Goal: Transaction & Acquisition: Purchase product/service

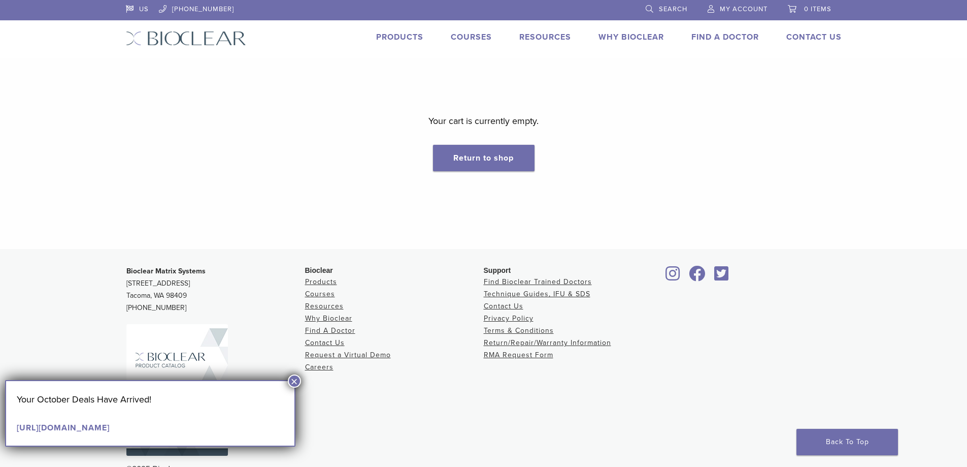
click at [725, 4] on link "My Account" at bounding box center [738, 7] width 60 height 15
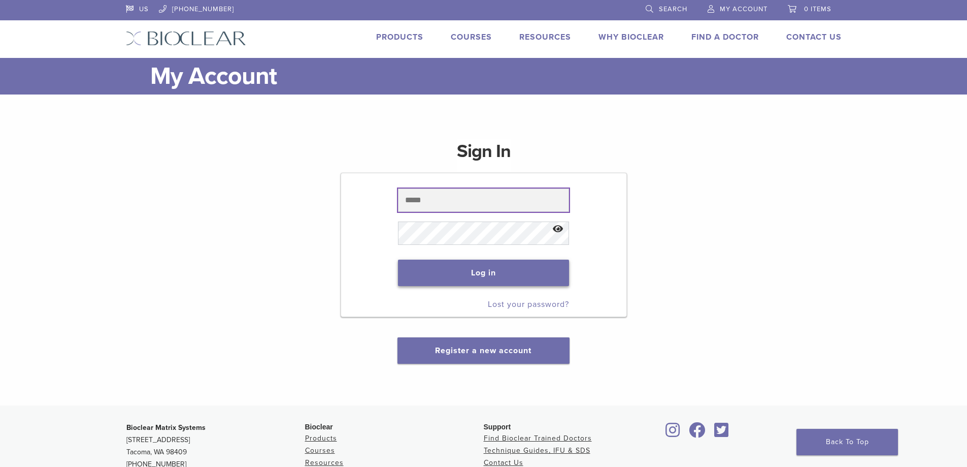
type input "**********"
click at [485, 263] on button "Log in" at bounding box center [483, 272] width 171 height 26
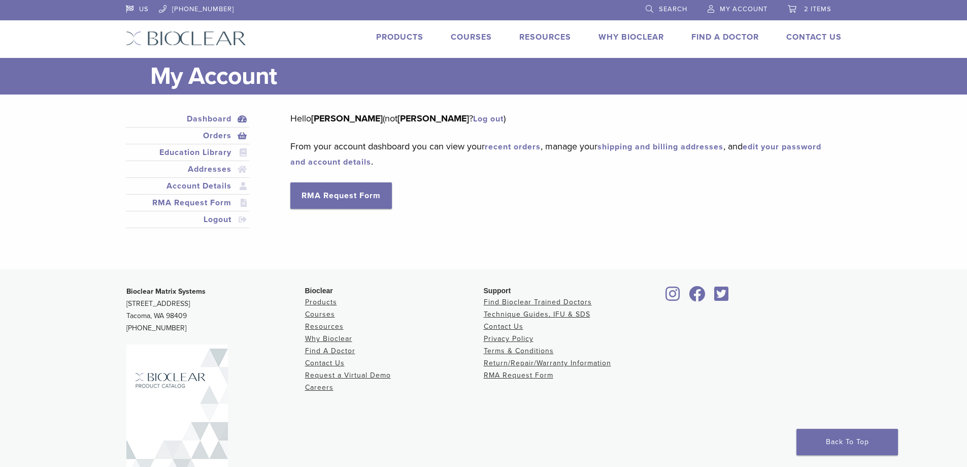
click at [224, 134] on link "Orders" at bounding box center [188, 135] width 120 height 12
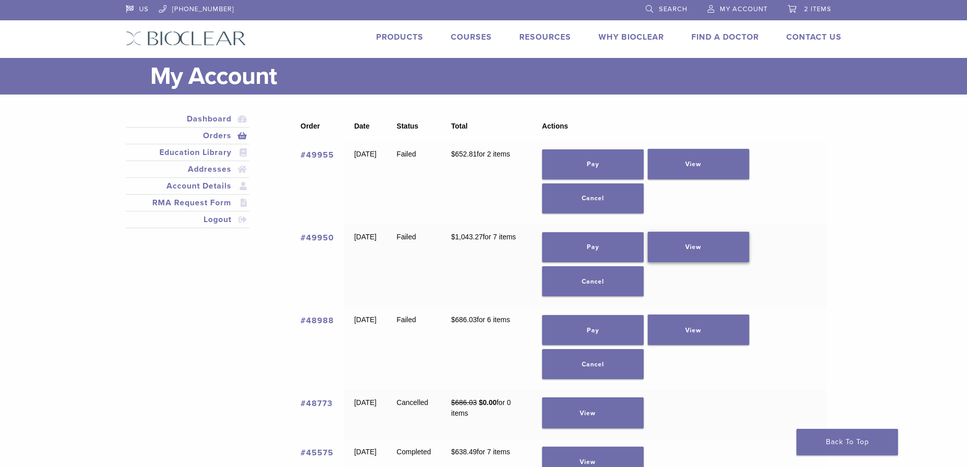
click at [723, 242] on link "View" at bounding box center [699, 247] width 102 height 30
click at [612, 246] on link "Pay" at bounding box center [593, 247] width 102 height 30
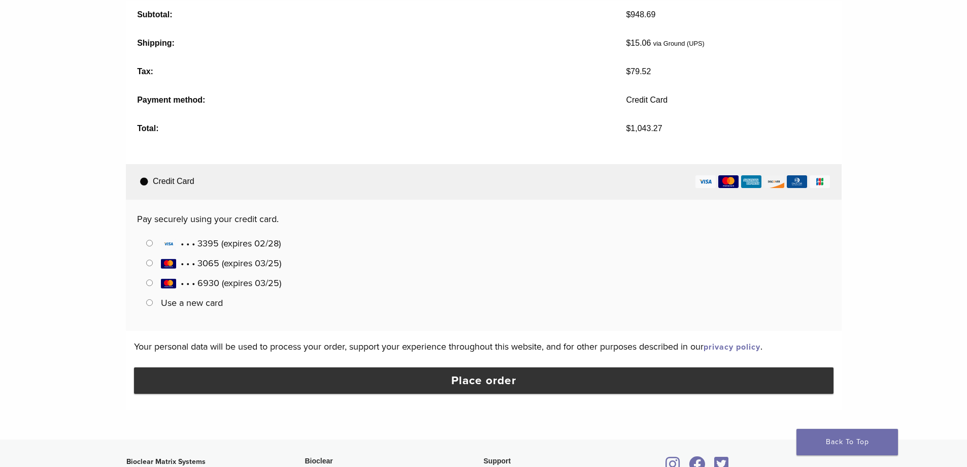
scroll to position [457, 0]
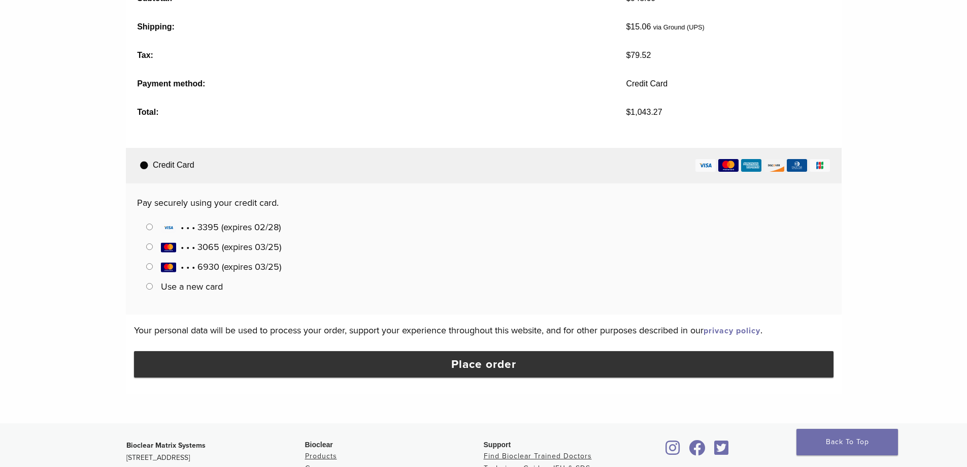
click at [210, 282] on label "Use a new card" at bounding box center [192, 286] width 62 height 11
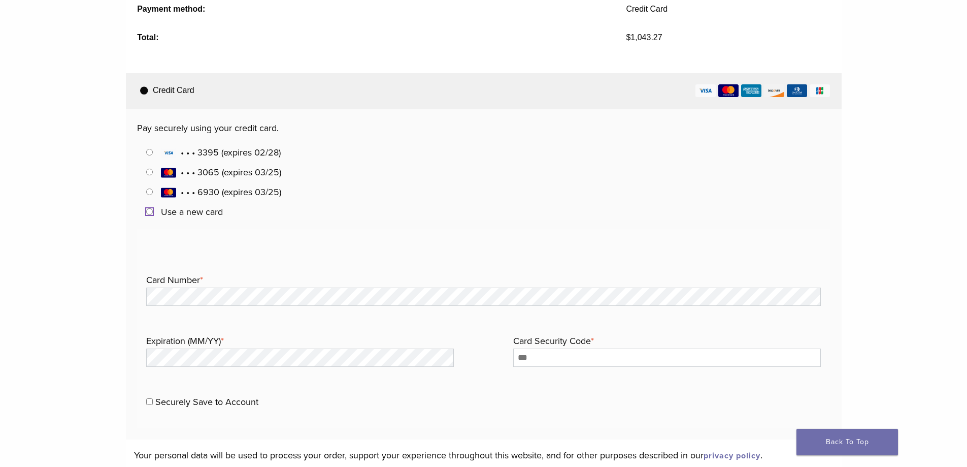
scroll to position [609, 0]
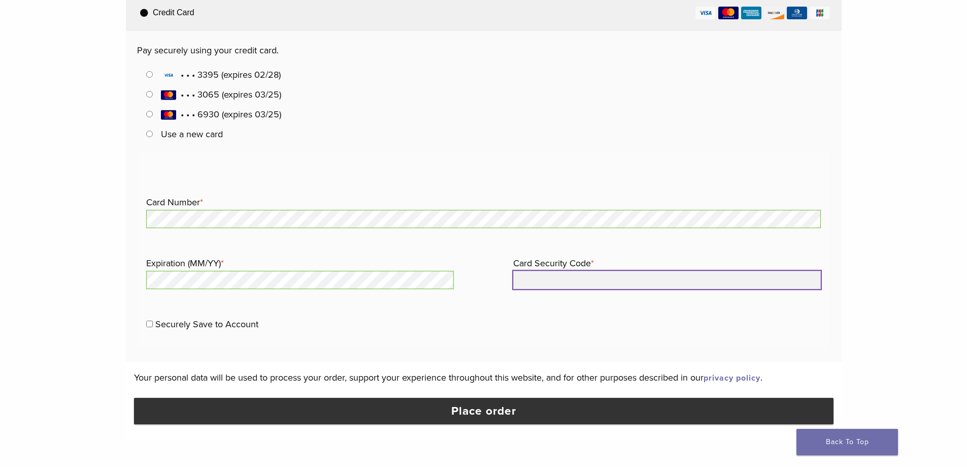
click at [656, 284] on input "Card Security Code *" at bounding box center [667, 280] width 308 height 18
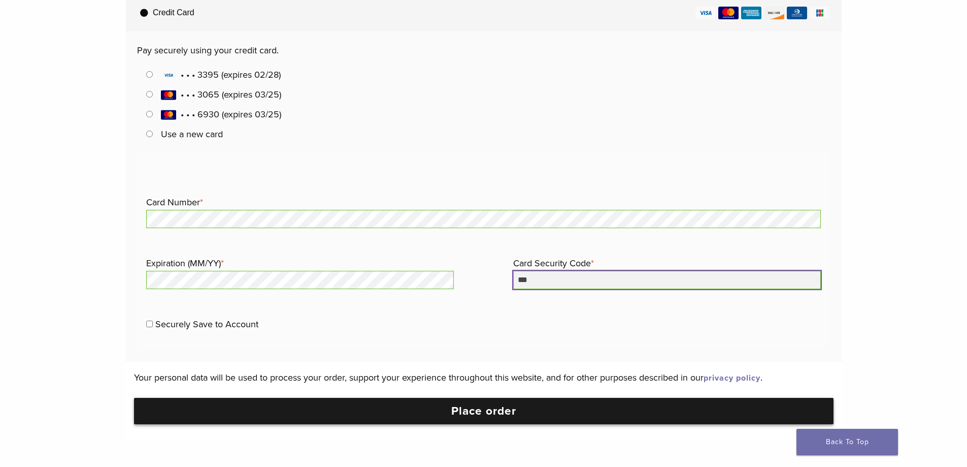
type input "***"
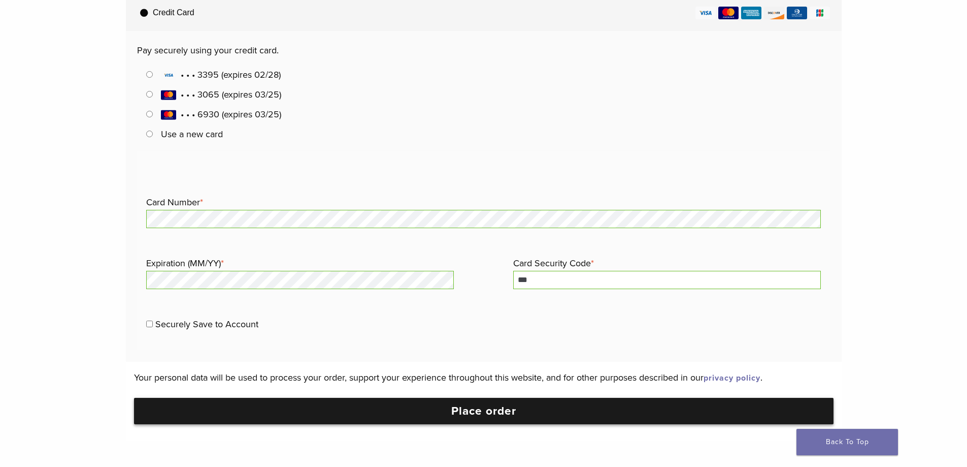
click at [411, 408] on button "Place order" at bounding box center [484, 411] width 700 height 26
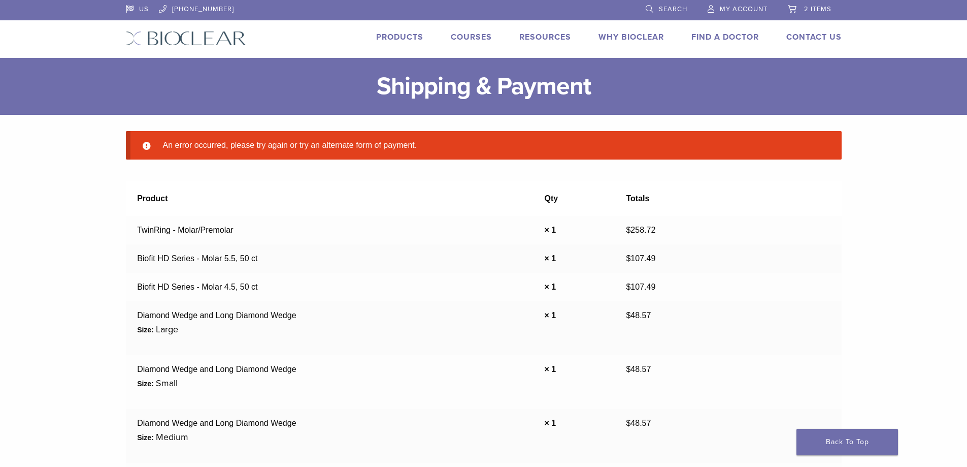
click at [729, 7] on span "My Account" at bounding box center [744, 9] width 48 height 8
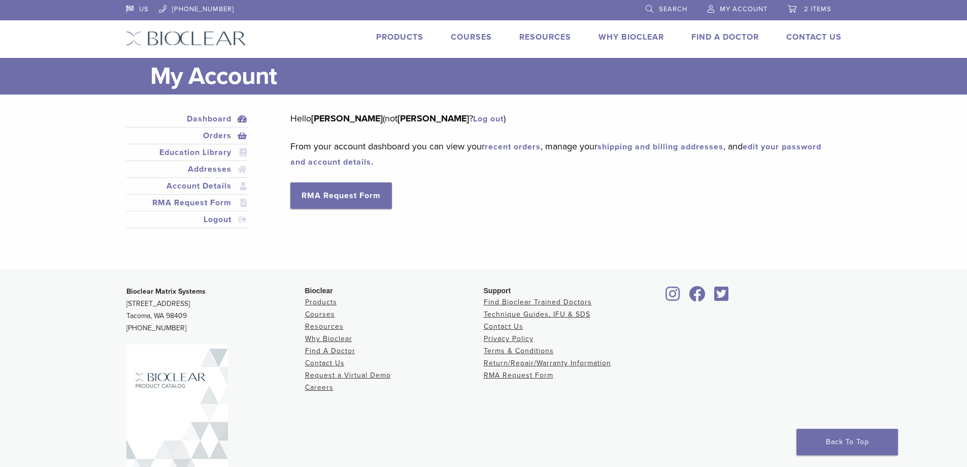
click at [224, 130] on link "Orders" at bounding box center [188, 135] width 120 height 12
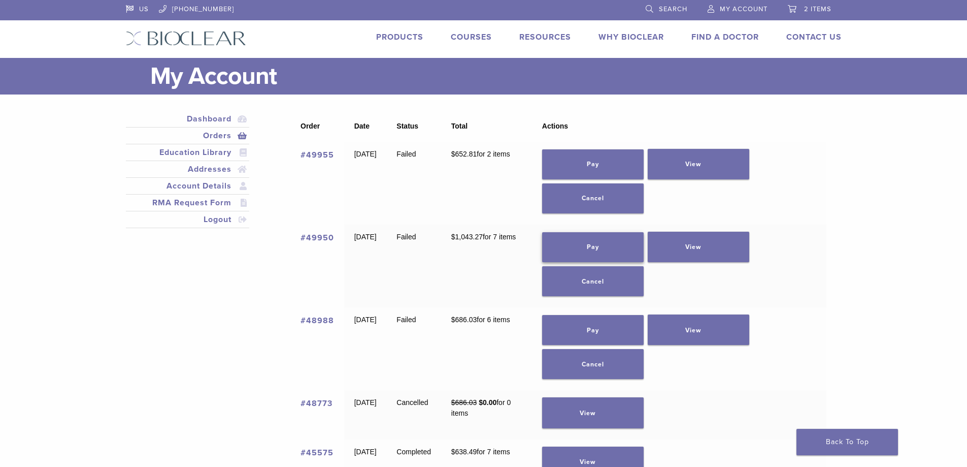
click at [626, 234] on link "Pay" at bounding box center [593, 247] width 102 height 30
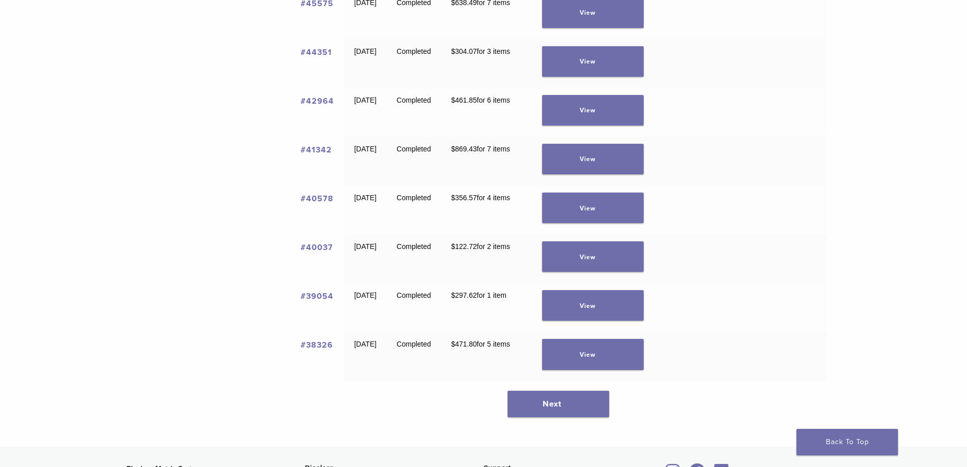
scroll to position [457, 0]
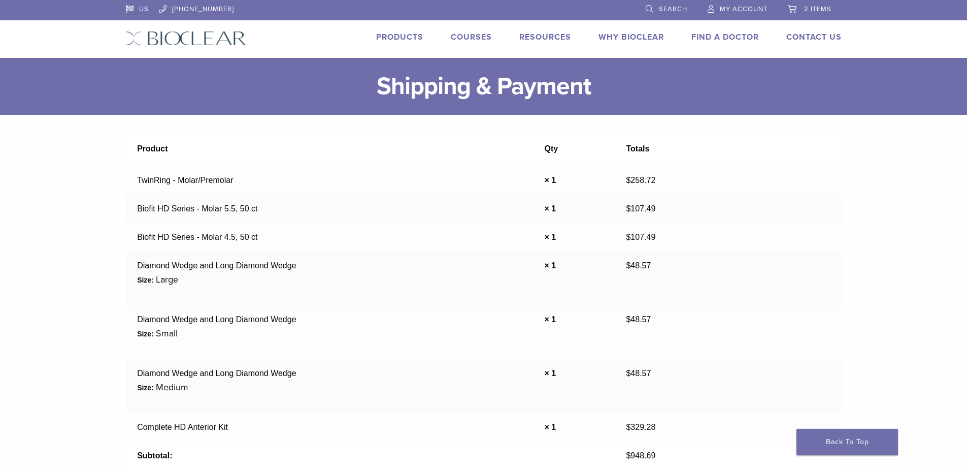
click at [731, 8] on span "My Account" at bounding box center [744, 9] width 48 height 8
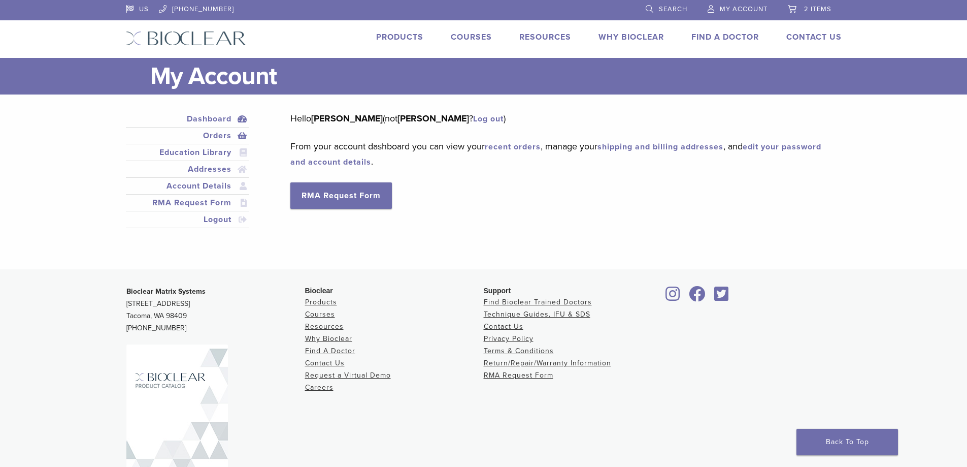
click at [216, 136] on link "Orders" at bounding box center [188, 135] width 120 height 12
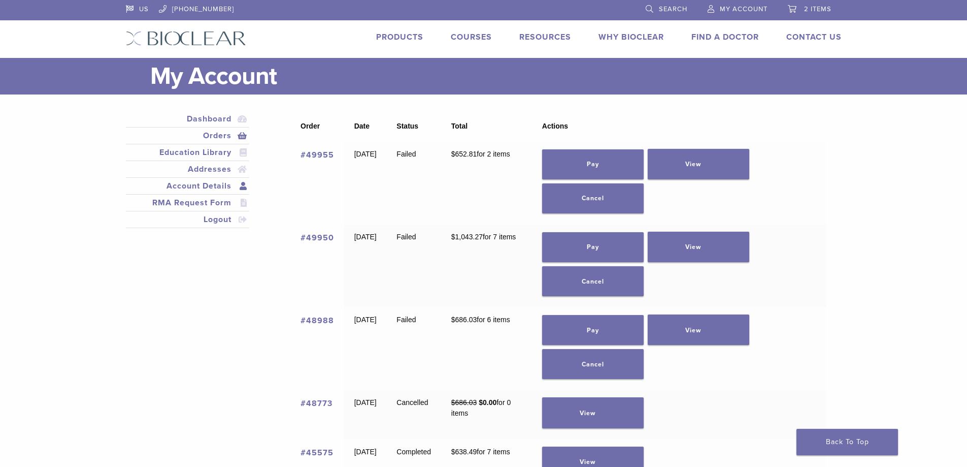
click at [211, 180] on link "Account Details" at bounding box center [188, 186] width 120 height 12
click at [725, 241] on link "View" at bounding box center [699, 247] width 102 height 30
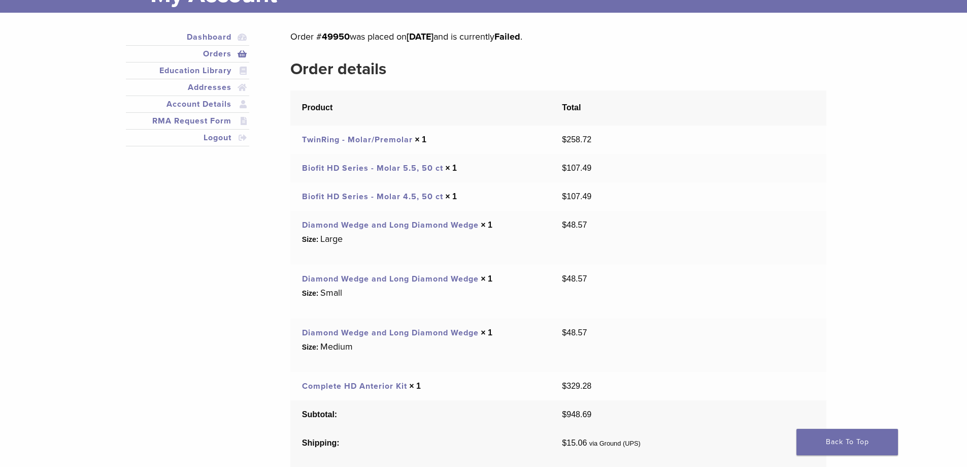
scroll to position [51, 0]
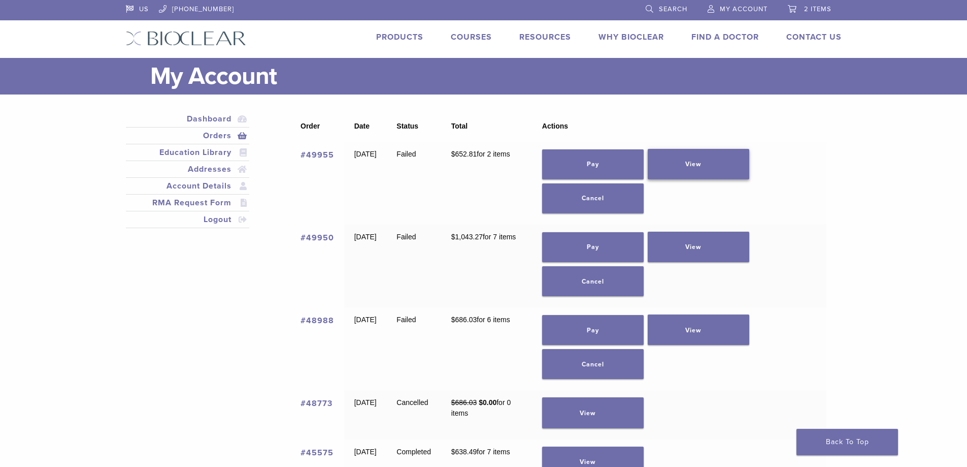
click at [702, 159] on link "View" at bounding box center [699, 164] width 102 height 30
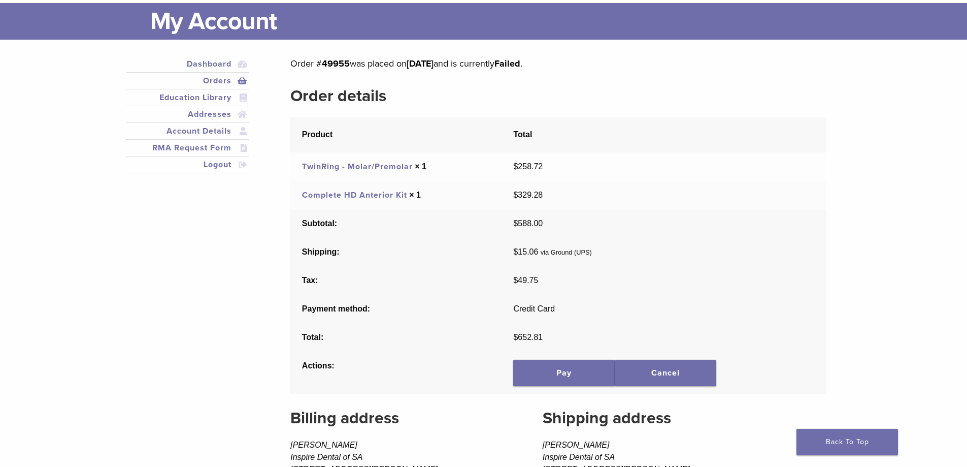
scroll to position [51, 0]
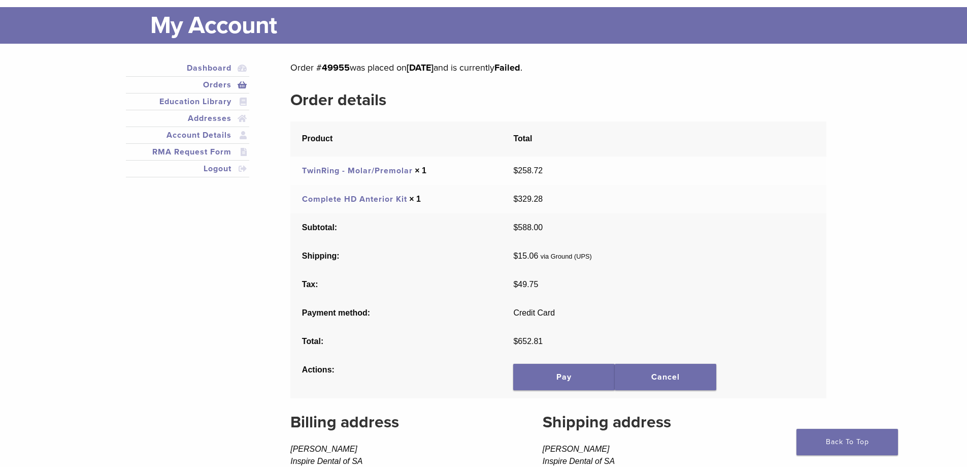
click at [389, 172] on link "TwinRing - Molar/Premolar" at bounding box center [357, 171] width 111 height 10
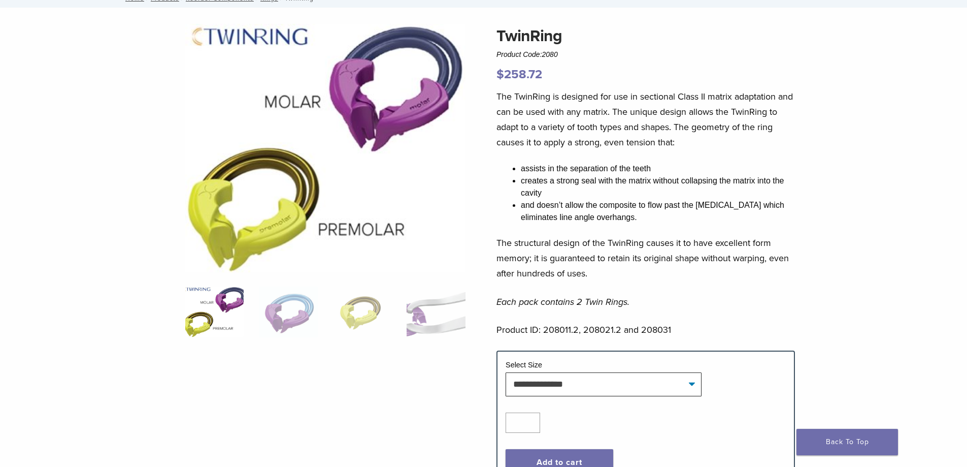
scroll to position [51, 0]
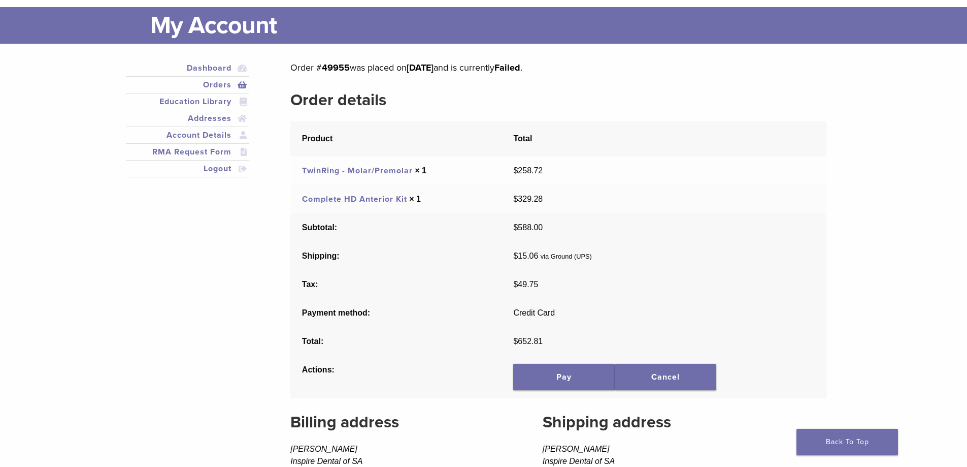
scroll to position [51, 0]
click at [398, 198] on link "Complete HD Anterior Kit" at bounding box center [354, 199] width 105 height 10
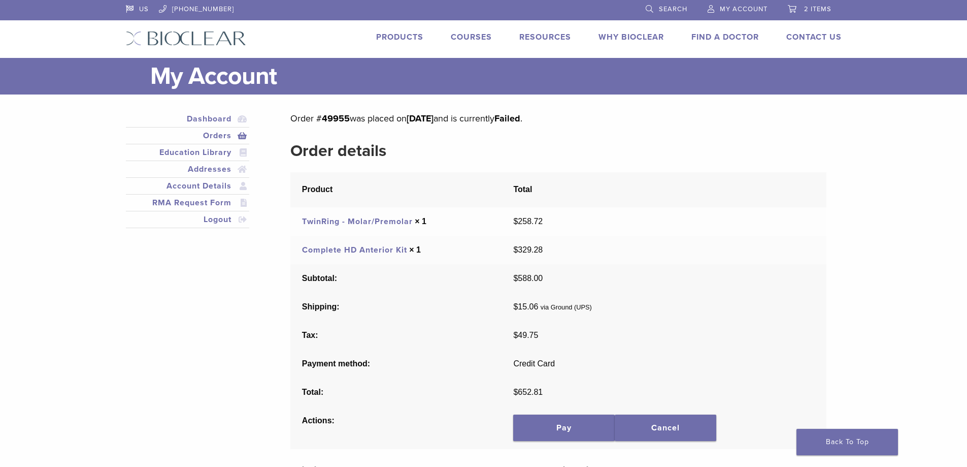
click at [218, 135] on link "Orders" at bounding box center [188, 135] width 120 height 12
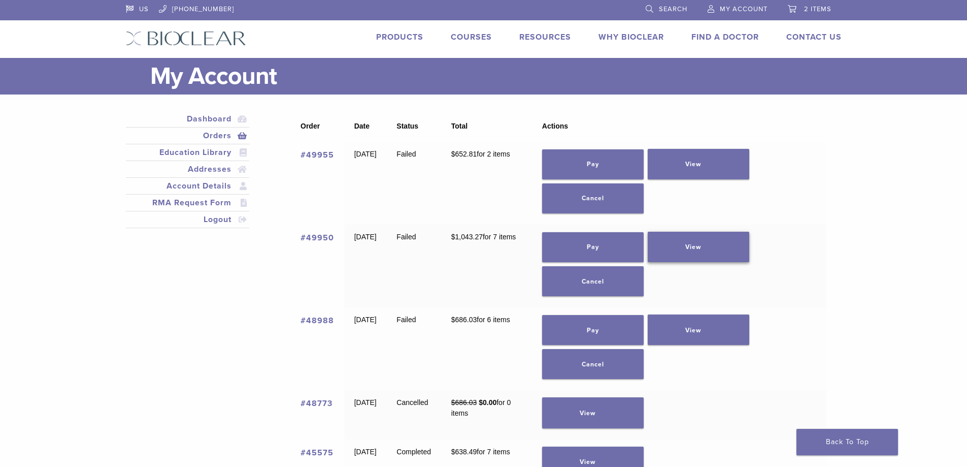
click at [721, 247] on link "View" at bounding box center [699, 247] width 102 height 30
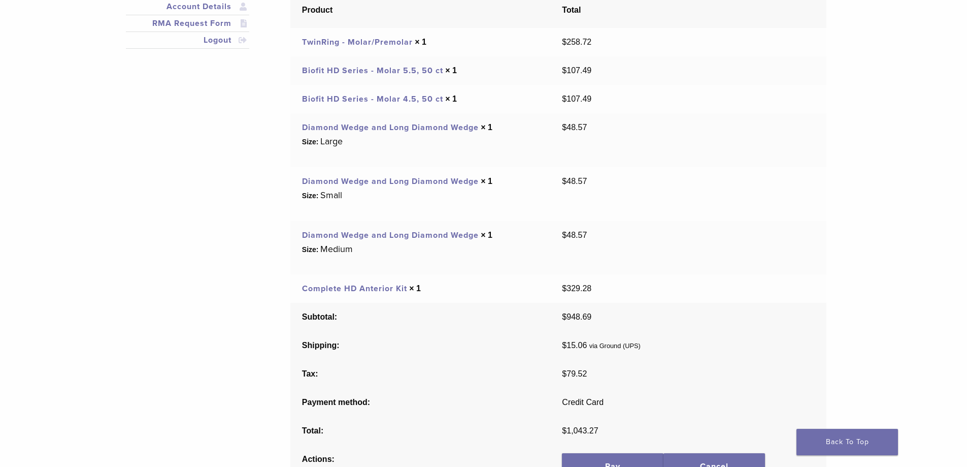
scroll to position [203, 0]
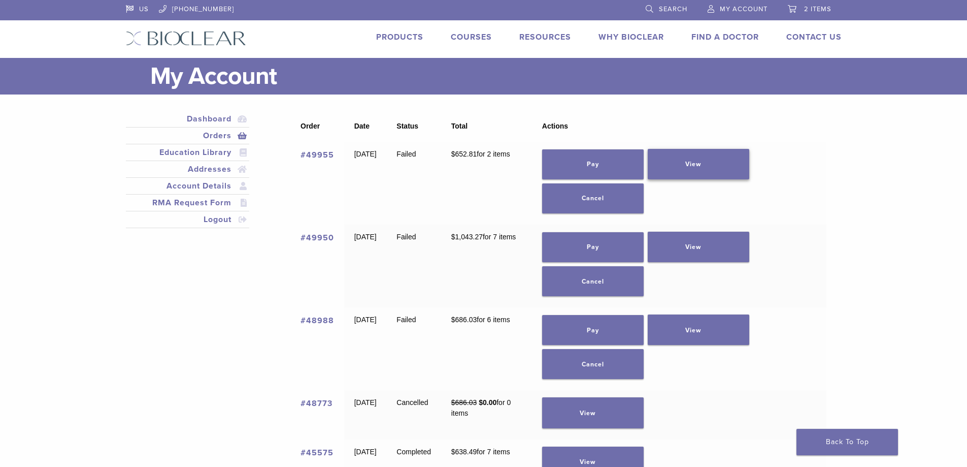
click at [750, 166] on link "View" at bounding box center [699, 164] width 102 height 30
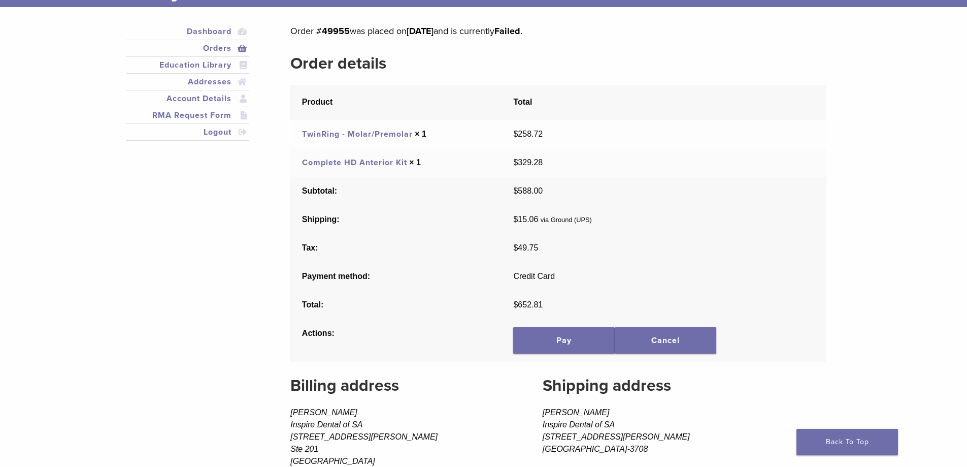
scroll to position [102, 0]
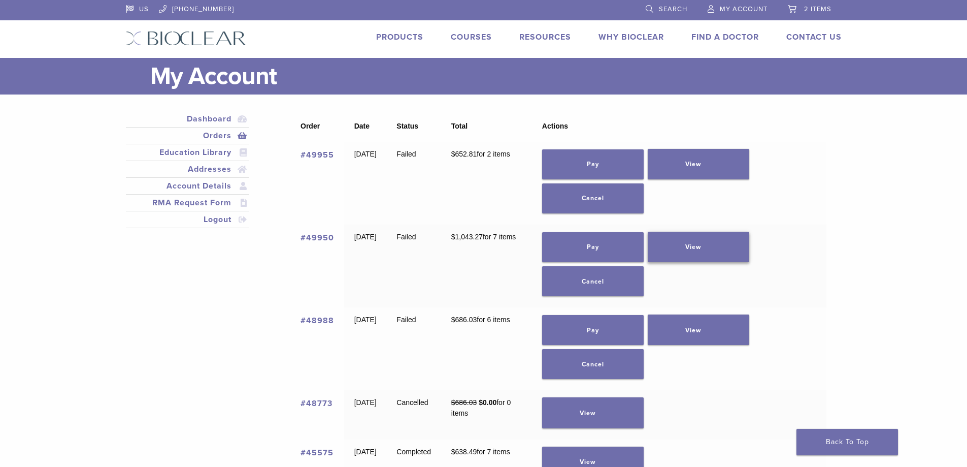
click at [699, 242] on link "View" at bounding box center [699, 247] width 102 height 30
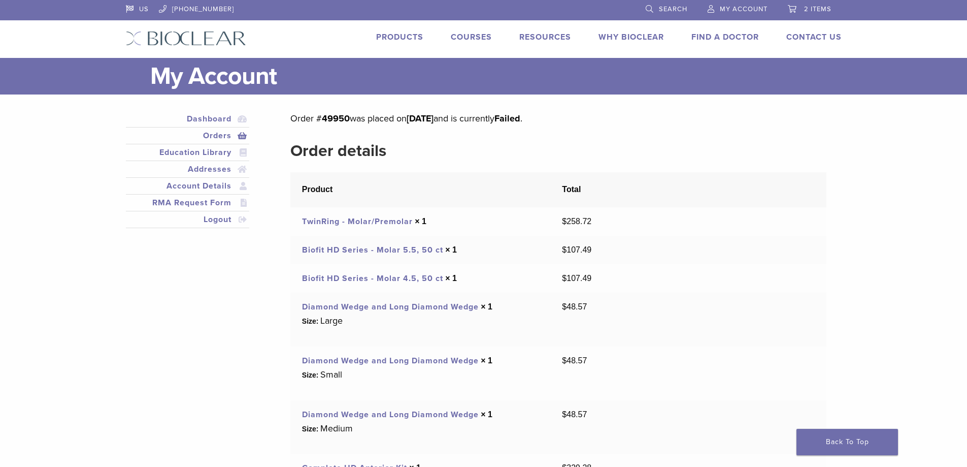
click at [748, 7] on span "My Account" at bounding box center [744, 9] width 48 height 8
